Goal: Transaction & Acquisition: Purchase product/service

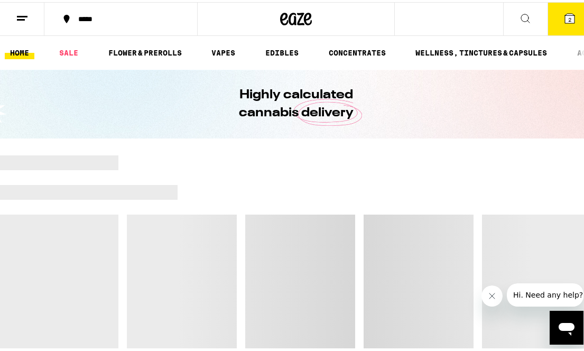
click at [25, 13] on icon at bounding box center [22, 16] width 13 height 13
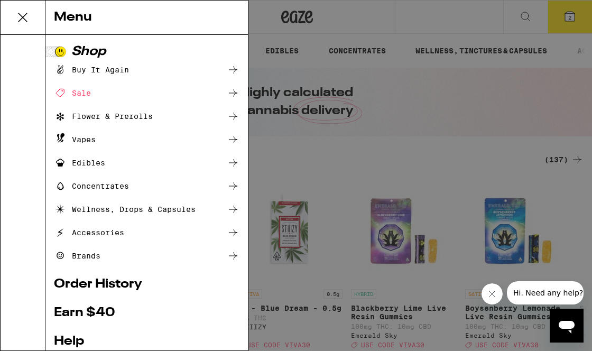
click at [288, 22] on div "Menu Shop Buy It Again Sale Flower & Prerolls Vapes Edibles Concentrates Wellne…" at bounding box center [296, 175] width 592 height 351
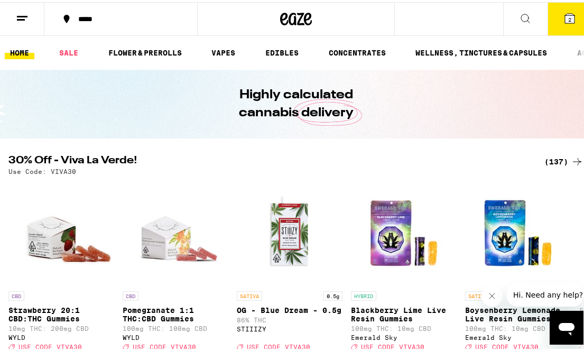
click at [562, 163] on div "(137)" at bounding box center [564, 159] width 39 height 13
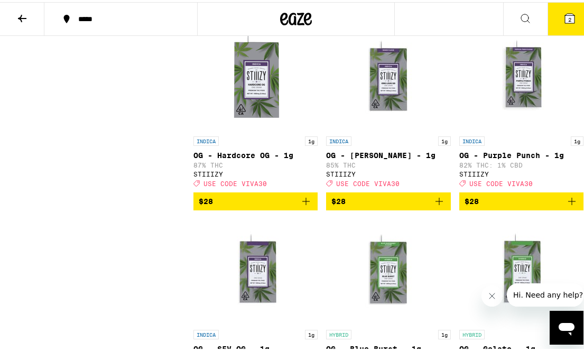
scroll to position [5951, 0]
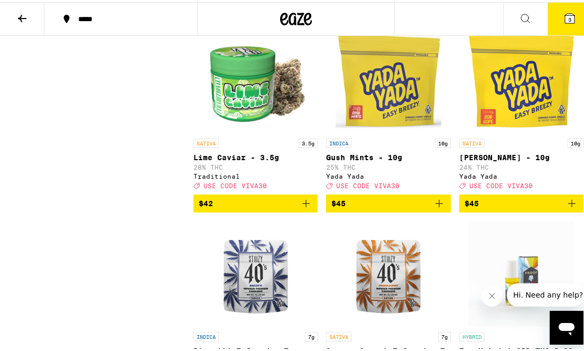
scroll to position [8538, 0]
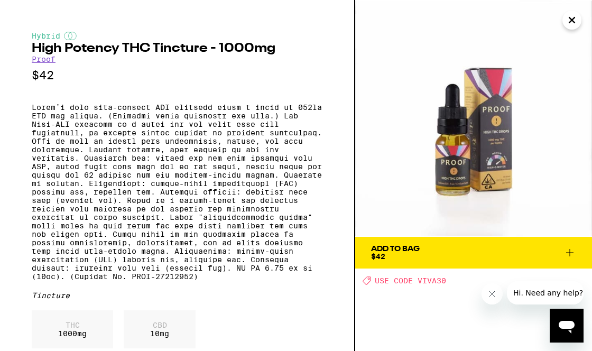
click at [584, 14] on img at bounding box center [473, 118] width 237 height 237
click at [575, 16] on icon "Close" at bounding box center [572, 20] width 13 height 16
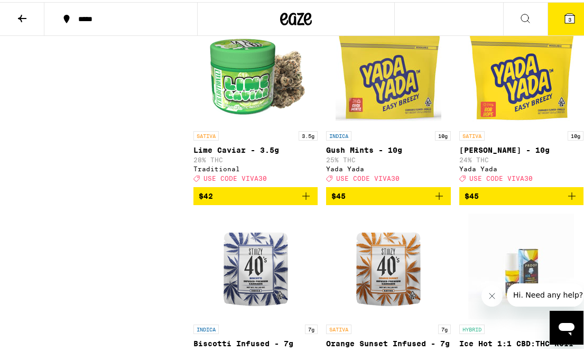
click at [304, 4] on icon "Add to bag" at bounding box center [305, 0] width 7 height 7
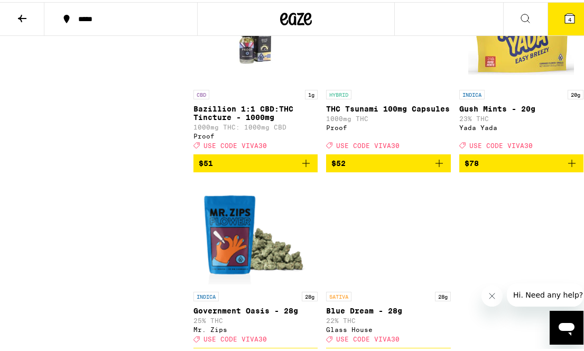
scroll to position [8976, 0]
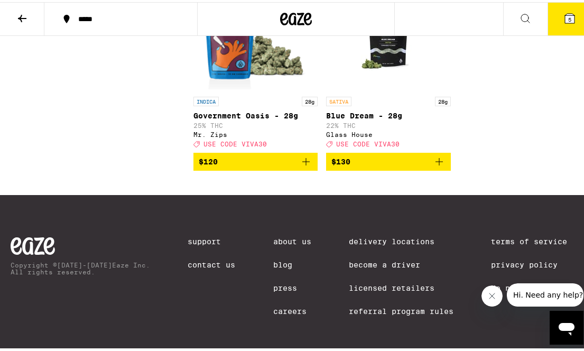
scroll to position [9188, 0]
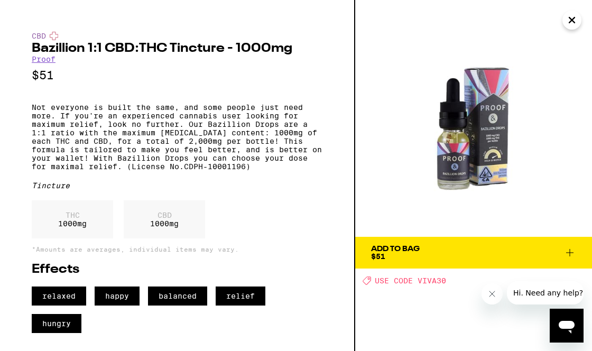
click at [574, 21] on icon "Close" at bounding box center [572, 20] width 13 height 16
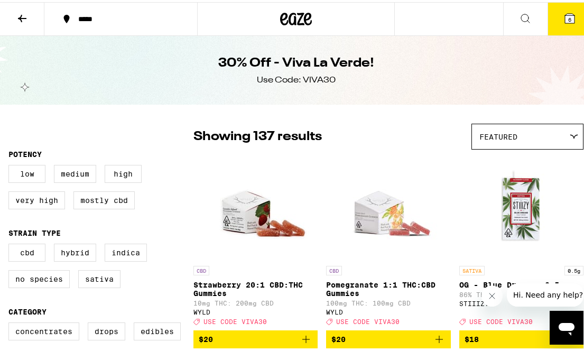
click at [571, 4] on button "6" at bounding box center [570, 17] width 44 height 33
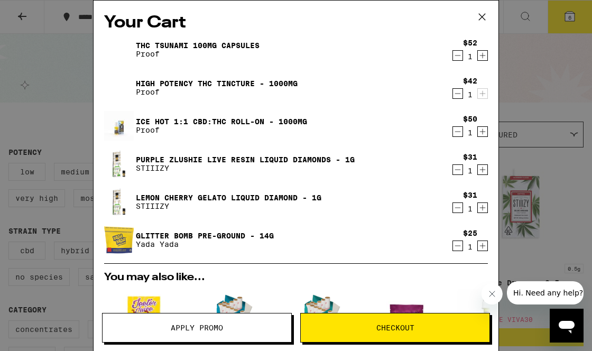
click at [453, 172] on icon "Decrement" at bounding box center [458, 169] width 10 height 13
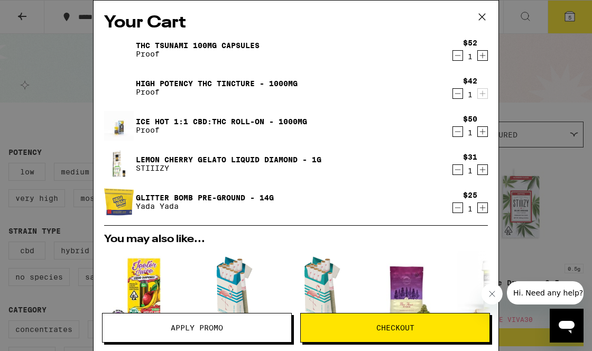
click at [453, 170] on icon "Decrement" at bounding box center [458, 169] width 10 height 13
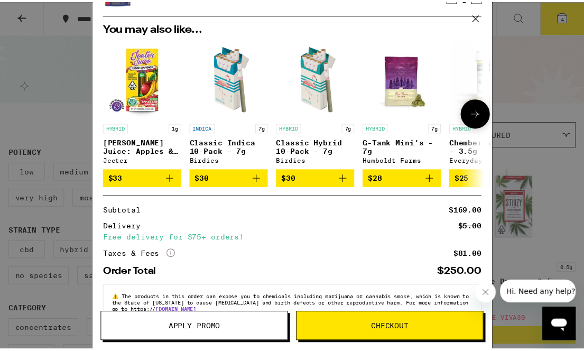
scroll to position [202, 0]
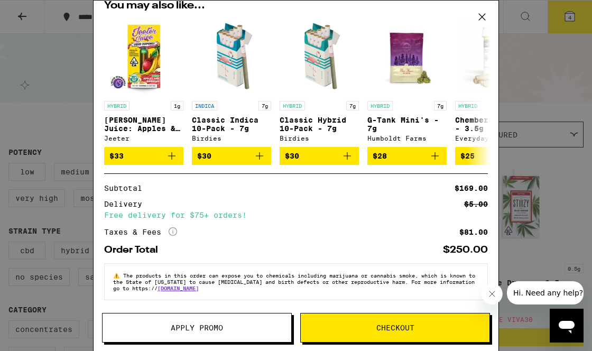
click at [180, 319] on button "Apply Promo" at bounding box center [197, 328] width 190 height 30
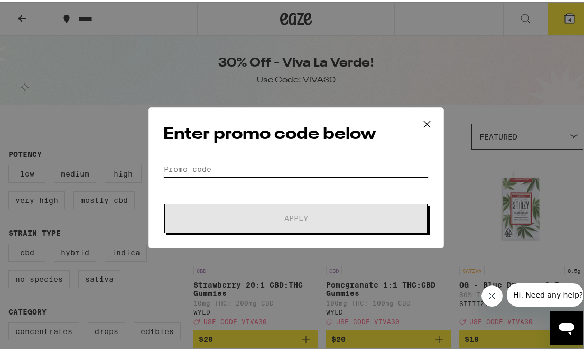
click at [242, 159] on input "Promo Code" at bounding box center [295, 167] width 265 height 16
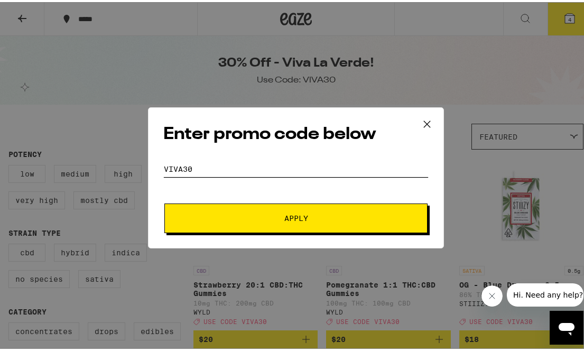
type input "viva30"
click at [255, 216] on span "Apply" at bounding box center [296, 216] width 190 height 7
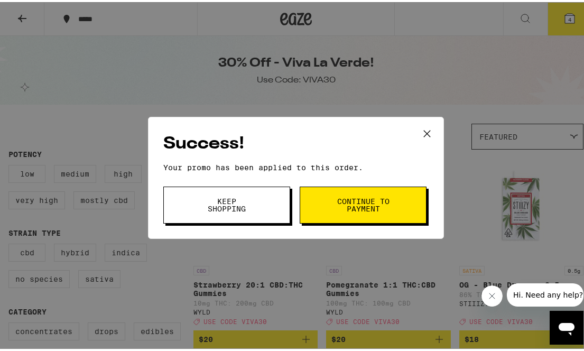
click at [304, 209] on button "Continue to payment" at bounding box center [363, 203] width 127 height 37
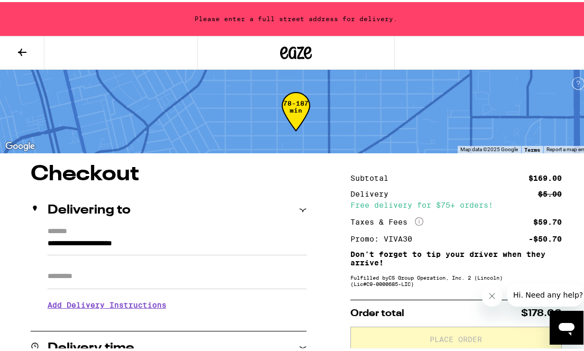
click at [14, 53] on button at bounding box center [22, 50] width 44 height 33
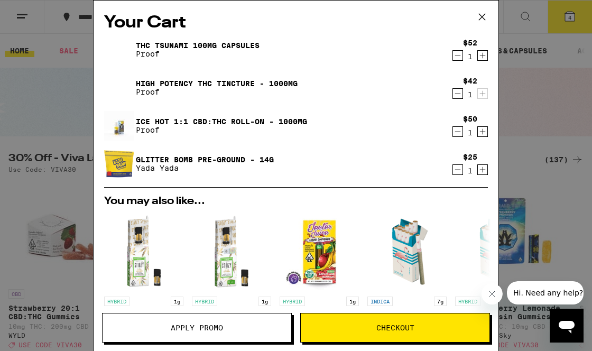
click at [123, 53] on img at bounding box center [119, 50] width 30 height 30
click at [480, 24] on icon at bounding box center [482, 17] width 16 height 16
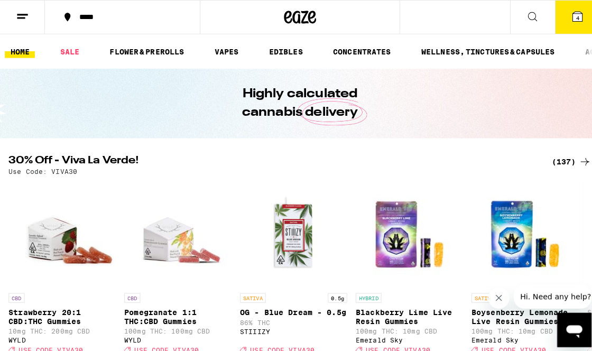
scroll to position [20, 0]
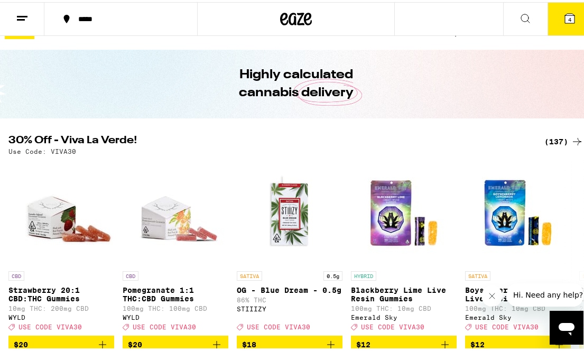
click at [565, 18] on icon at bounding box center [570, 17] width 10 height 10
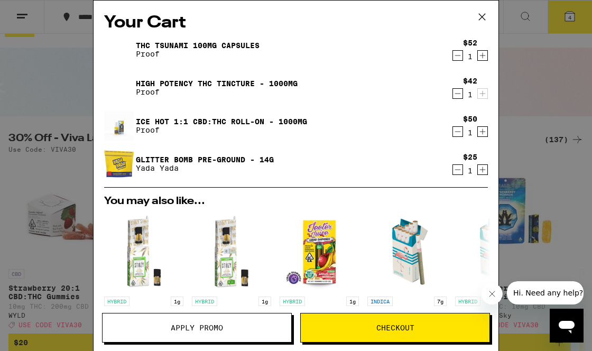
click at [141, 81] on link "High Potency THC Tincture - 1000mg" at bounding box center [217, 83] width 162 height 8
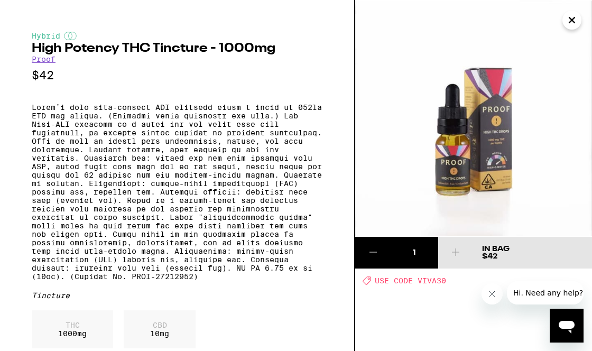
click at [575, 21] on icon "Close" at bounding box center [572, 20] width 13 height 16
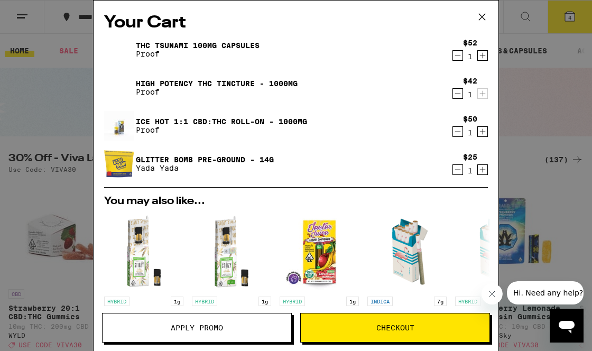
click at [145, 44] on link "THC Tsunami 100mg Capsules" at bounding box center [198, 45] width 124 height 8
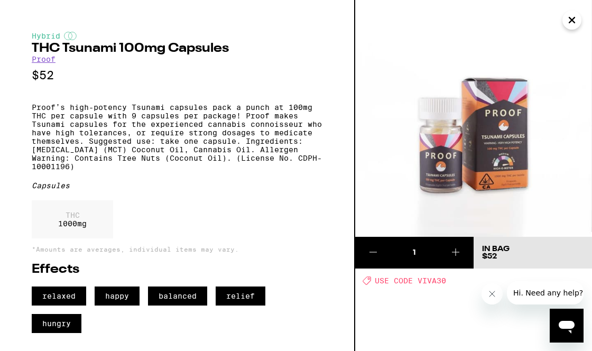
click at [373, 253] on icon at bounding box center [373, 252] width 13 height 13
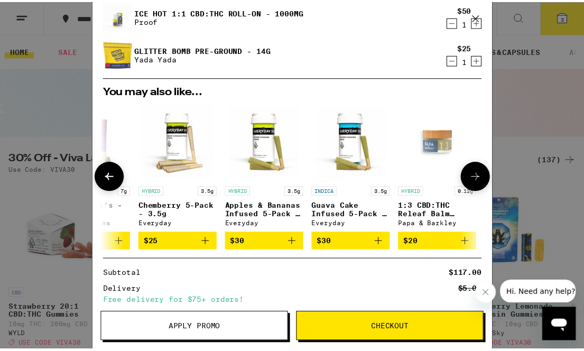
scroll to position [0, 502]
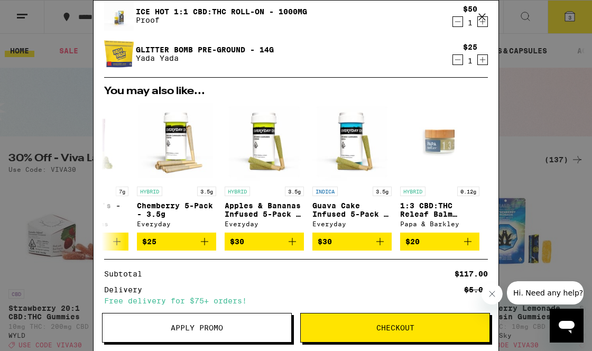
click at [483, 16] on icon at bounding box center [482, 17] width 6 height 6
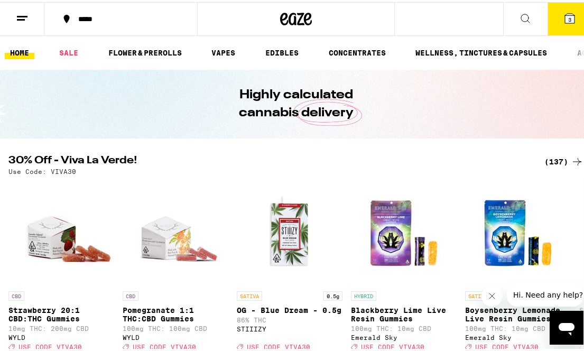
click at [571, 163] on icon at bounding box center [577, 159] width 13 height 13
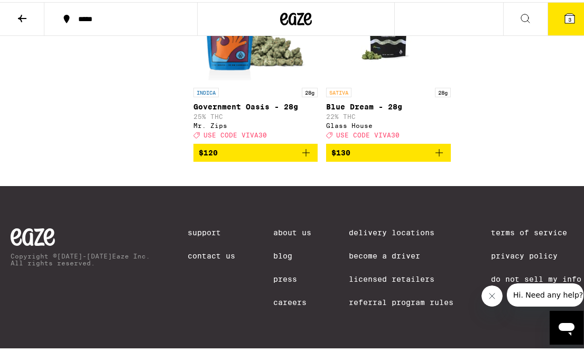
scroll to position [9433, 0]
click at [556, 24] on button "3" at bounding box center [570, 17] width 44 height 33
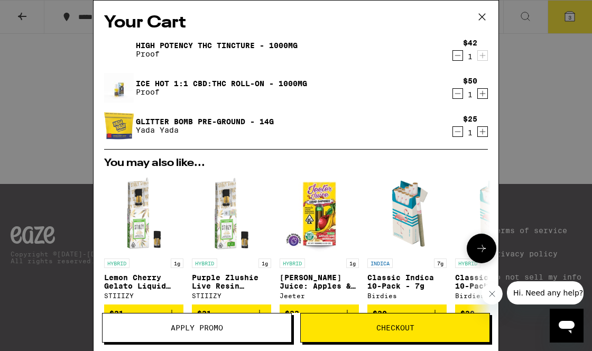
click at [252, 310] on button "$31" at bounding box center [231, 314] width 79 height 18
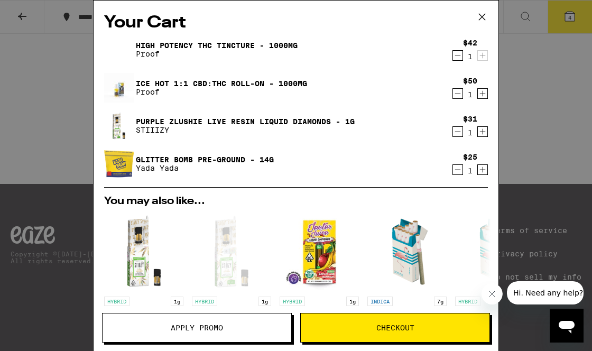
click at [453, 133] on icon "Decrement" at bounding box center [458, 131] width 10 height 13
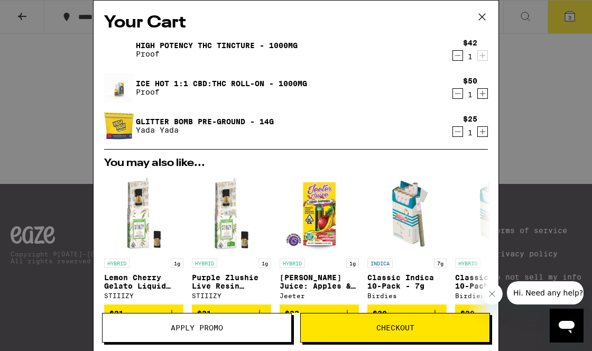
click at [211, 318] on button "Apply Promo" at bounding box center [197, 328] width 190 height 30
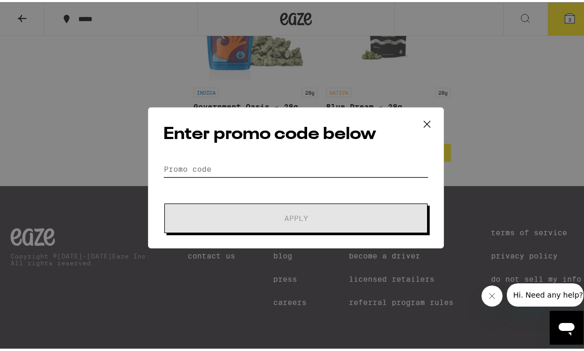
click at [197, 168] on input "Promo Code" at bounding box center [295, 167] width 265 height 16
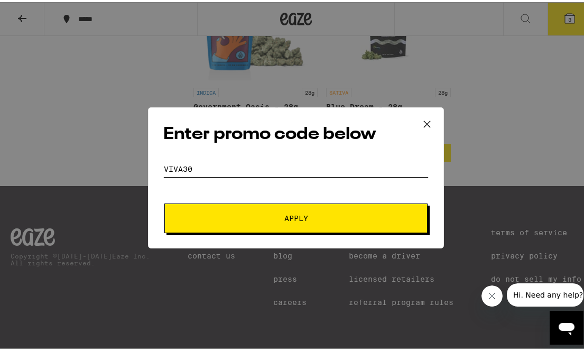
type input "viva30"
click at [226, 219] on button "Apply" at bounding box center [295, 216] width 263 height 30
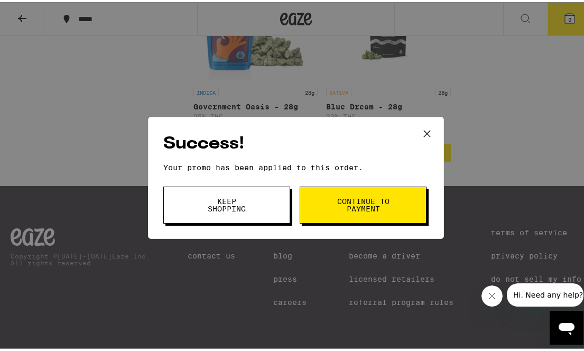
click at [349, 196] on span "Continue to payment" at bounding box center [363, 203] width 54 height 15
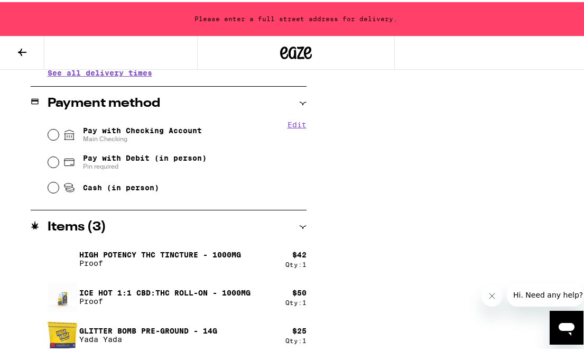
scroll to position [430, 0]
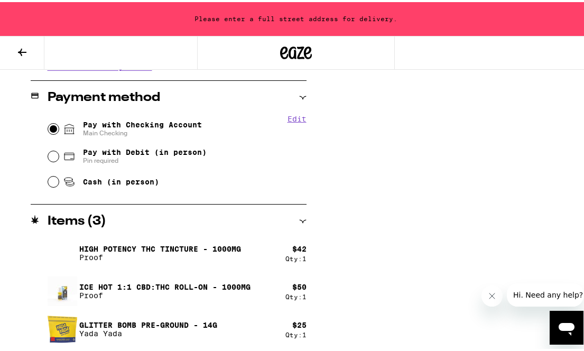
click at [54, 129] on input "Pay with Checking Account Main Checking" at bounding box center [53, 127] width 11 height 11
radio input "true"
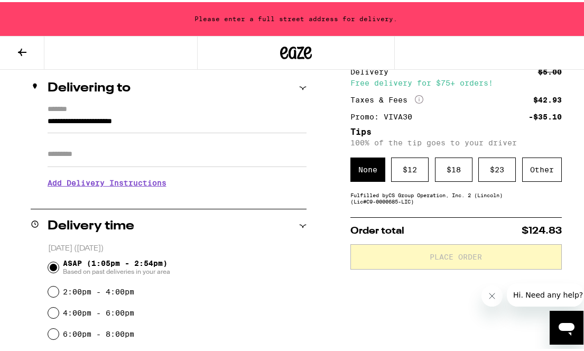
scroll to position [118, 0]
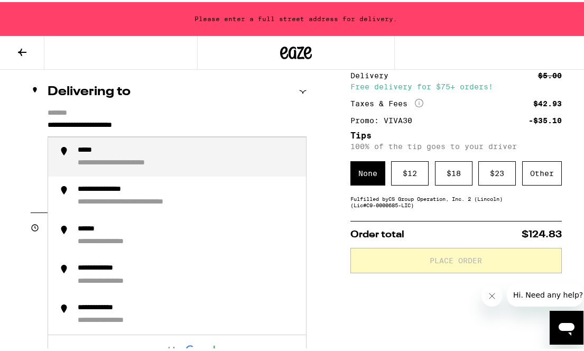
drag, startPoint x: 47, startPoint y: 121, endPoint x: 261, endPoint y: 155, distance: 216.8
click at [261, 135] on div "**********" at bounding box center [177, 126] width 259 height 18
